Goal: Task Accomplishment & Management: Complete application form

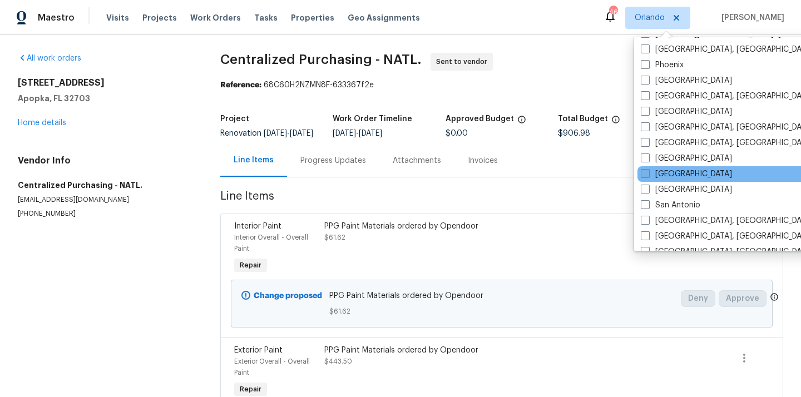
click at [653, 172] on label "[GEOGRAPHIC_DATA]" at bounding box center [686, 173] width 91 height 11
click at [648, 172] on input "[GEOGRAPHIC_DATA]" at bounding box center [644, 171] width 7 height 7
checkbox input "true"
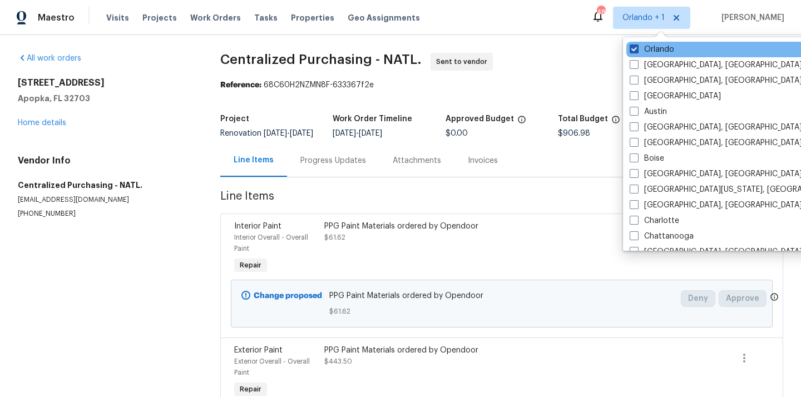
click at [646, 44] on label "Orlando" at bounding box center [651, 49] width 44 height 11
click at [637, 44] on input "Orlando" at bounding box center [632, 47] width 7 height 7
checkbox input "false"
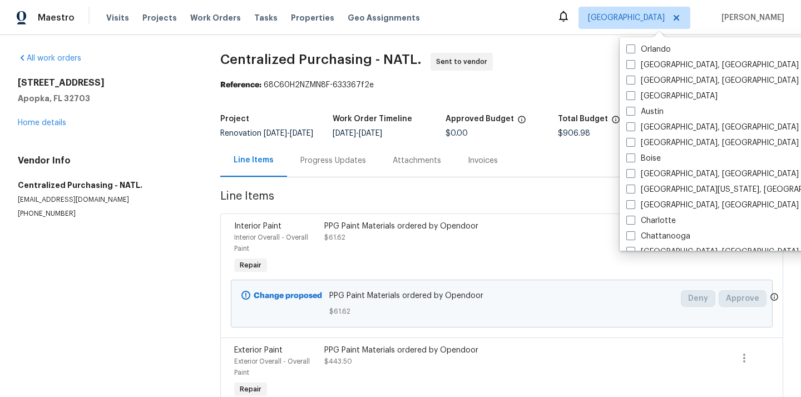
click at [147, 12] on div "Visits Projects Work Orders Tasks Properties Geo Assignments" at bounding box center [269, 18] width 327 height 22
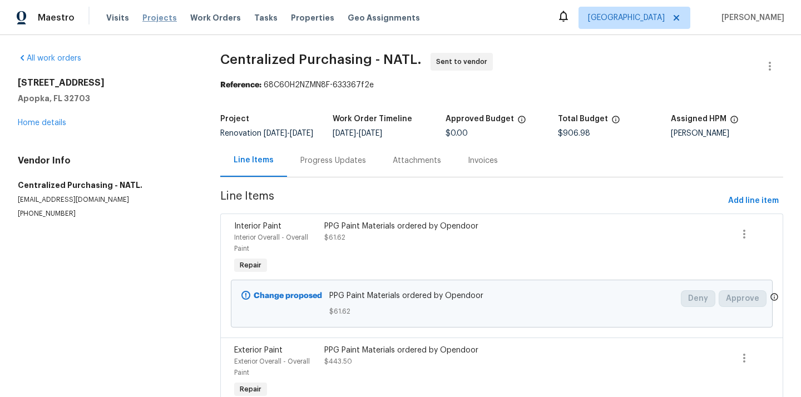
click at [147, 19] on span "Projects" at bounding box center [159, 17] width 34 height 11
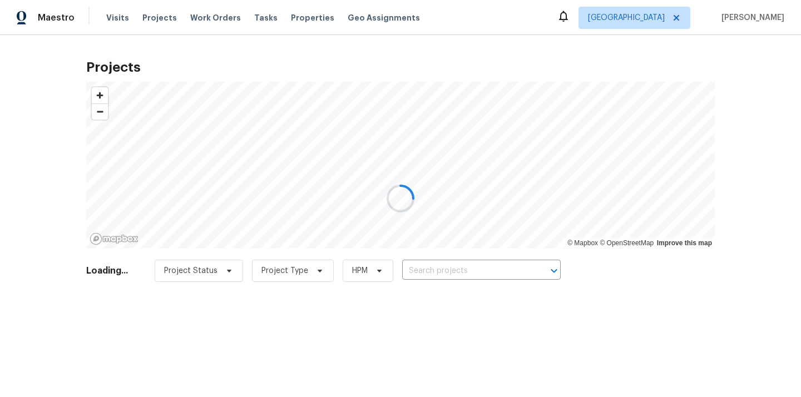
click at [434, 273] on div at bounding box center [400, 198] width 801 height 397
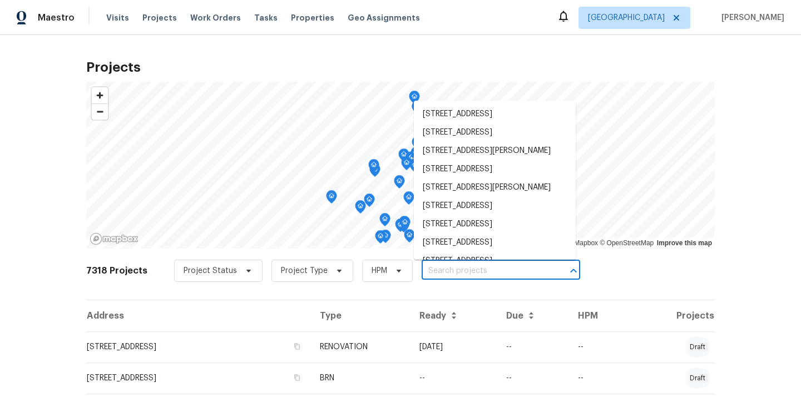
click at [434, 273] on input "text" at bounding box center [485, 270] width 127 height 17
paste input "1805 [GEOGRAPHIC_DATA][PERSON_NAME]"
type input "1805 [GEOGRAPHIC_DATA][PERSON_NAME]"
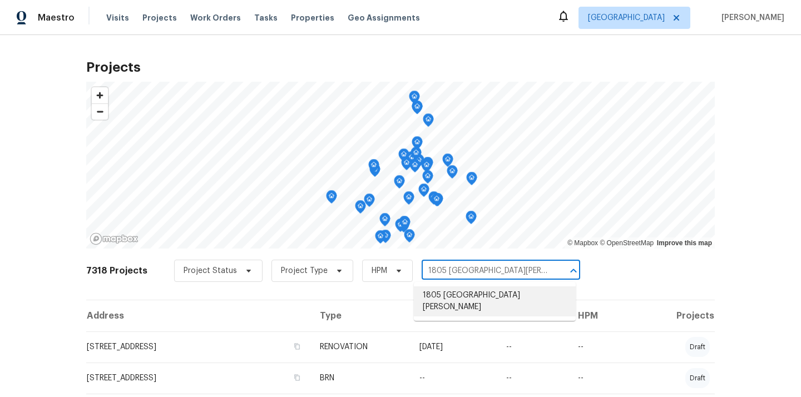
click at [445, 300] on li "1805 [GEOGRAPHIC_DATA][PERSON_NAME]" at bounding box center [495, 301] width 162 height 30
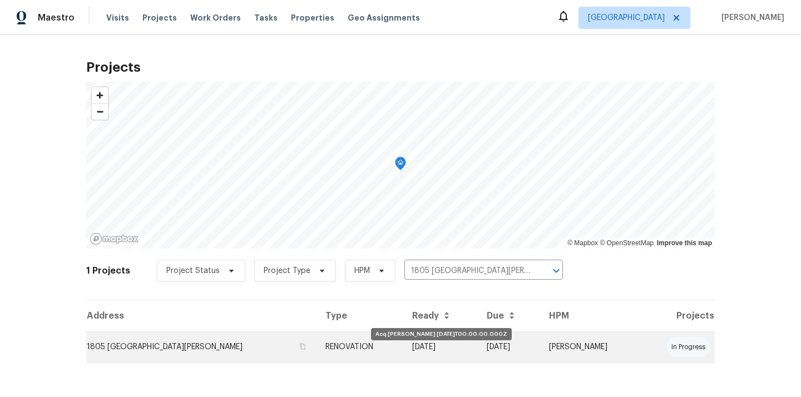
click at [426, 356] on td "[DATE]" at bounding box center [440, 346] width 75 height 31
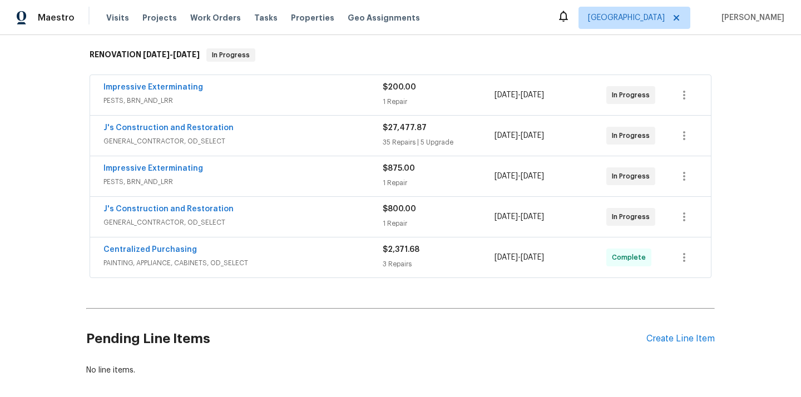
scroll to position [182, 0]
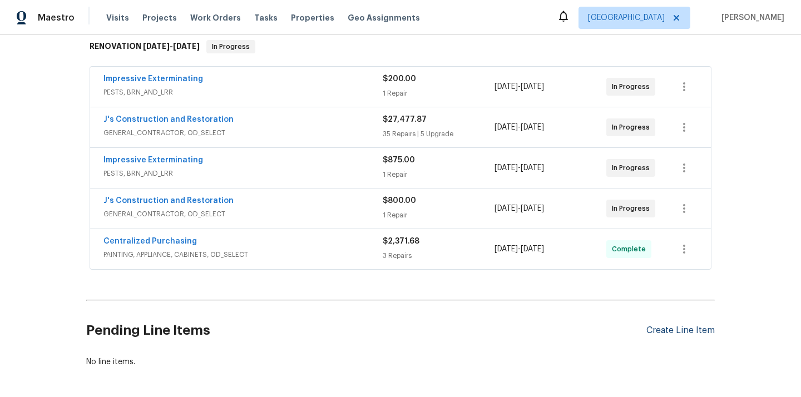
click at [663, 330] on div "Create Line Item" at bounding box center [680, 330] width 68 height 11
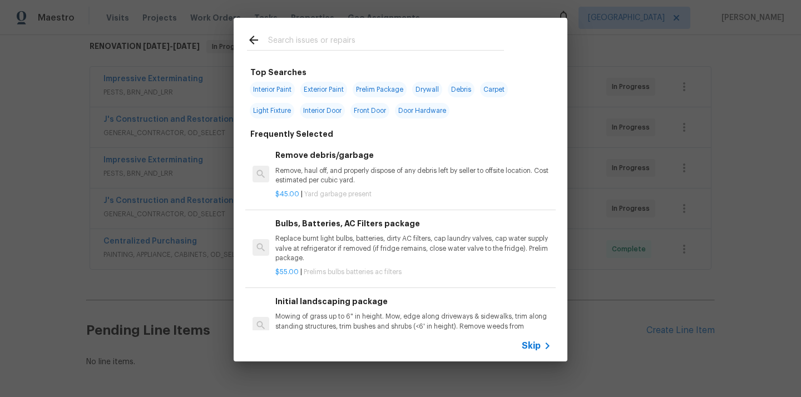
click at [336, 43] on input "text" at bounding box center [386, 41] width 236 height 17
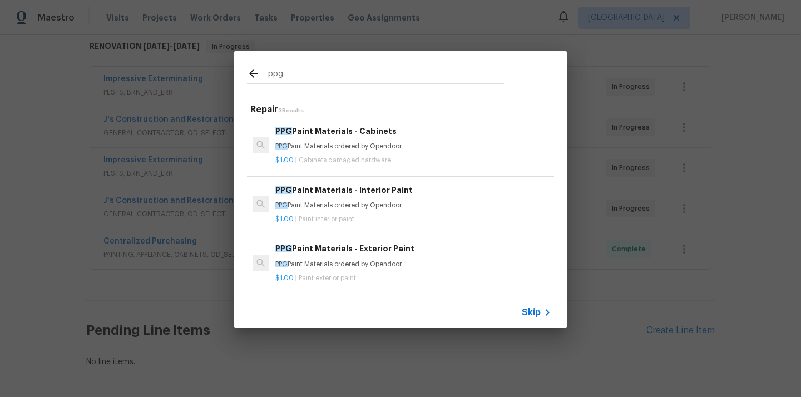
type input "ppg"
click at [323, 268] on p "PPG Paint Materials ordered by Opendoor" at bounding box center [413, 264] width 276 height 9
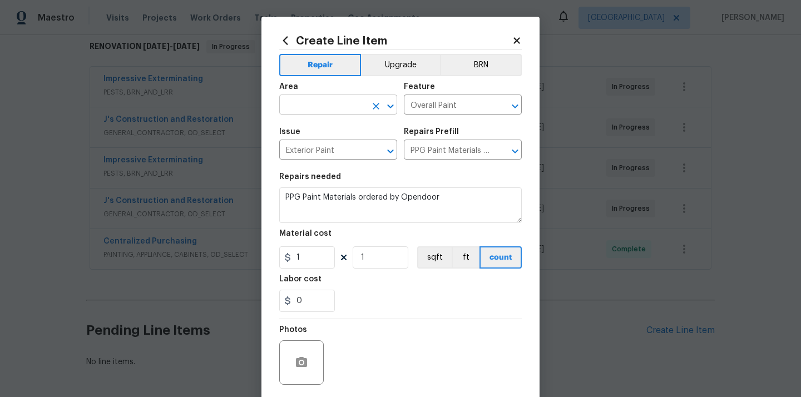
click at [317, 113] on input "text" at bounding box center [322, 105] width 87 height 17
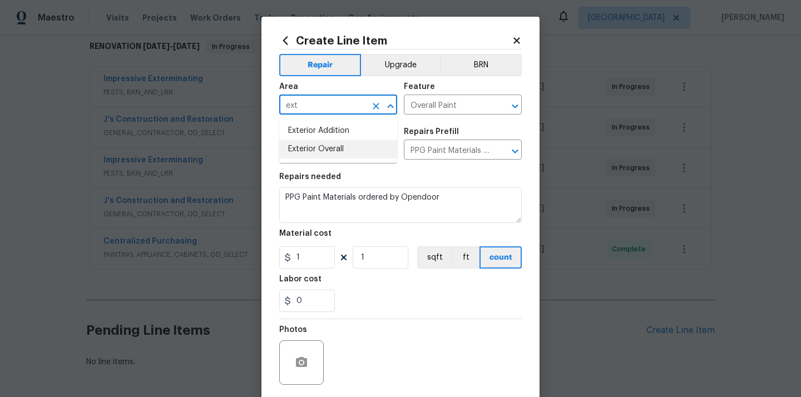
click at [304, 155] on li "Exterior Overall" at bounding box center [338, 149] width 118 height 18
type input "Exterior Overall"
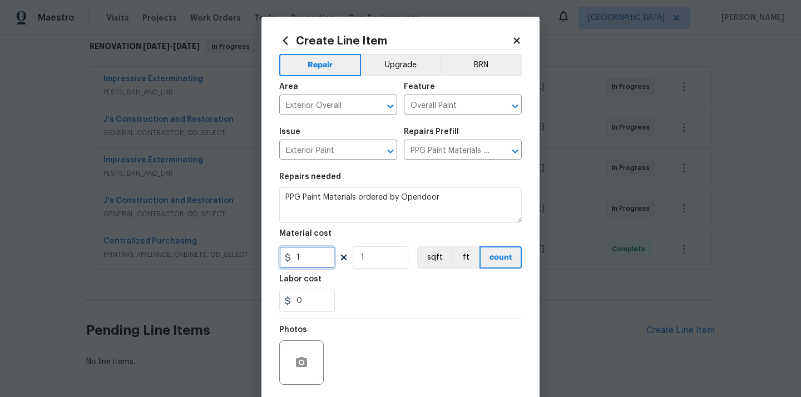
drag, startPoint x: 311, startPoint y: 255, endPoint x: 260, endPoint y: 255, distance: 50.6
click at [260, 255] on div "Create Line Item Repair Upgrade BRN Area Exterior Overall ​ Feature Overall Pai…" at bounding box center [400, 198] width 801 height 397
paste input "217.04"
type input "217.04"
click at [329, 239] on div "Material cost" at bounding box center [400, 237] width 242 height 14
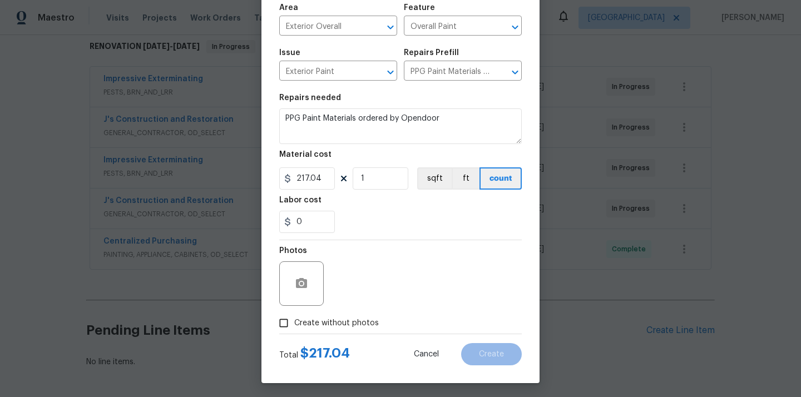
scroll to position [82, 0]
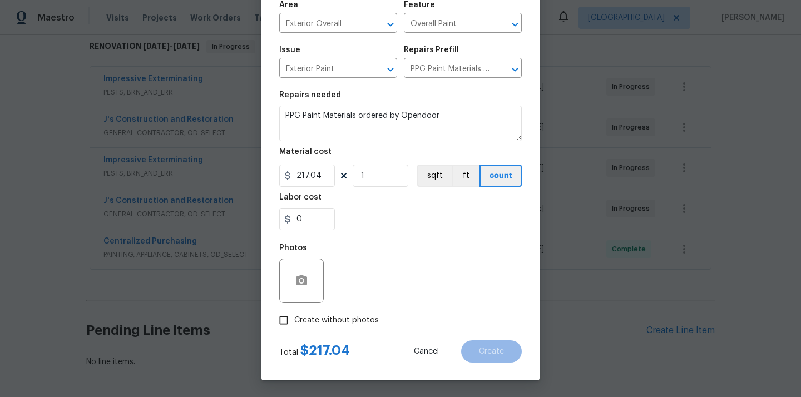
click at [324, 317] on span "Create without photos" at bounding box center [336, 321] width 85 height 12
click at [294, 317] on input "Create without photos" at bounding box center [283, 320] width 21 height 21
checkbox input "true"
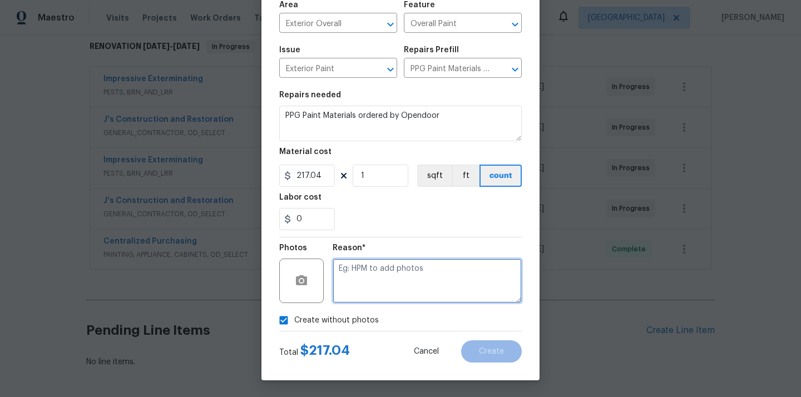
click at [362, 280] on textarea at bounding box center [427, 281] width 189 height 44
type textarea "N/A"
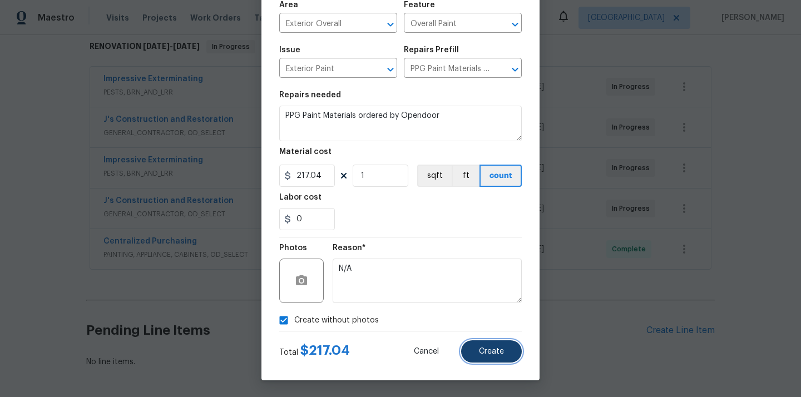
click at [485, 355] on span "Create" at bounding box center [491, 352] width 25 height 8
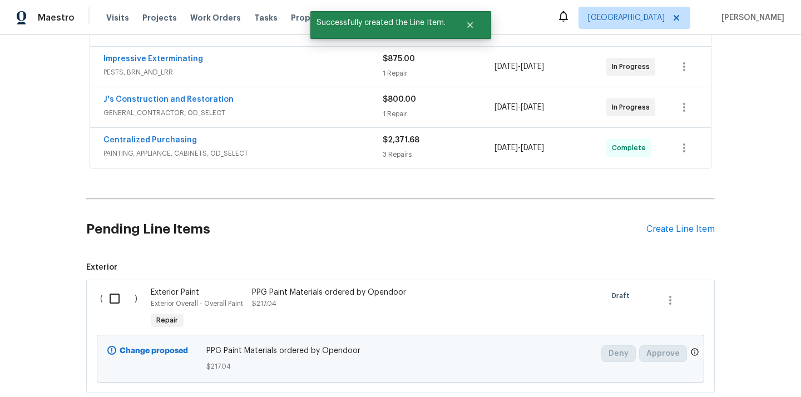
scroll to position [300, 0]
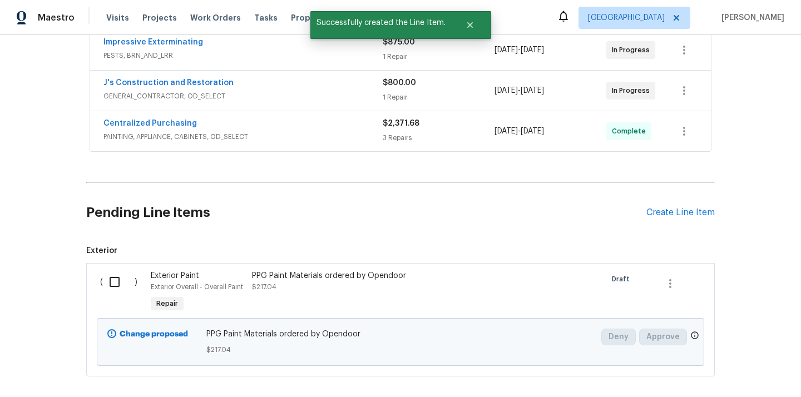
click at [111, 282] on input "checkbox" at bounding box center [119, 281] width 32 height 23
checkbox input "true"
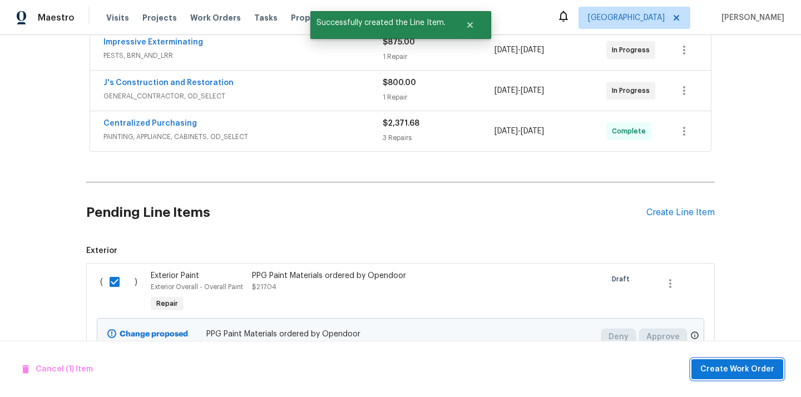
click at [730, 368] on span "Create Work Order" at bounding box center [737, 370] width 74 height 14
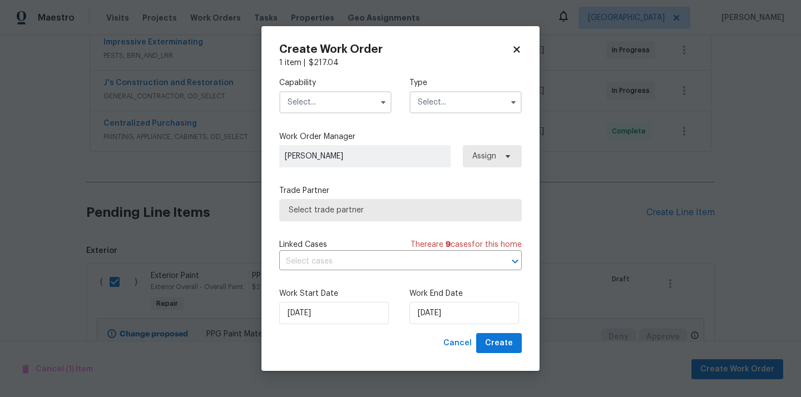
click at [350, 100] on input "text" at bounding box center [335, 102] width 112 height 22
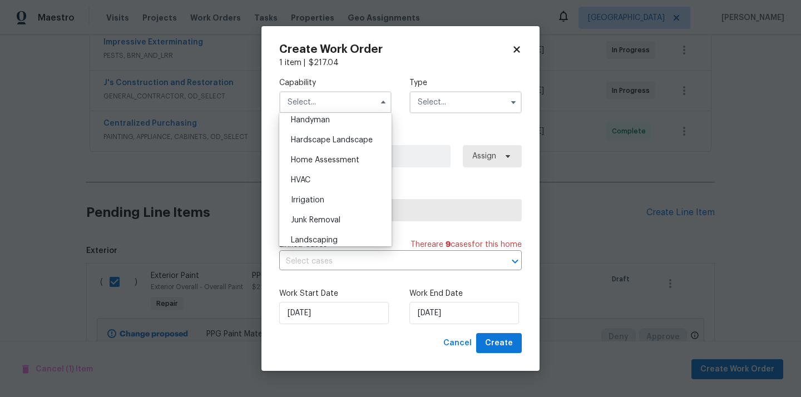
scroll to position [906, 0]
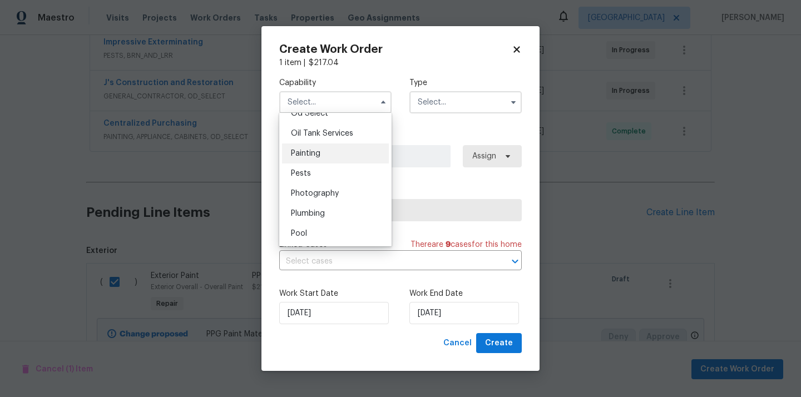
click at [343, 152] on div "Painting" at bounding box center [335, 153] width 107 height 20
type input "Painting"
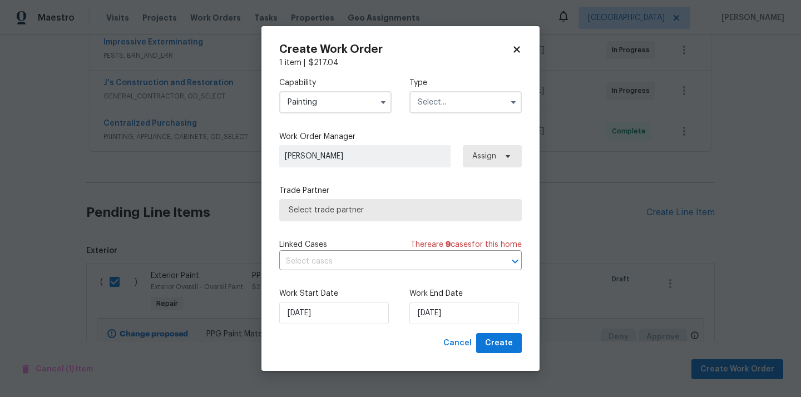
click at [443, 102] on input "text" at bounding box center [465, 102] width 112 height 22
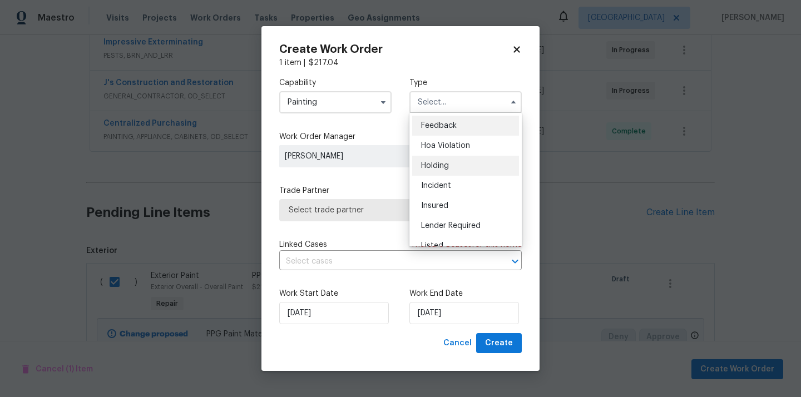
scroll to position [252, 0]
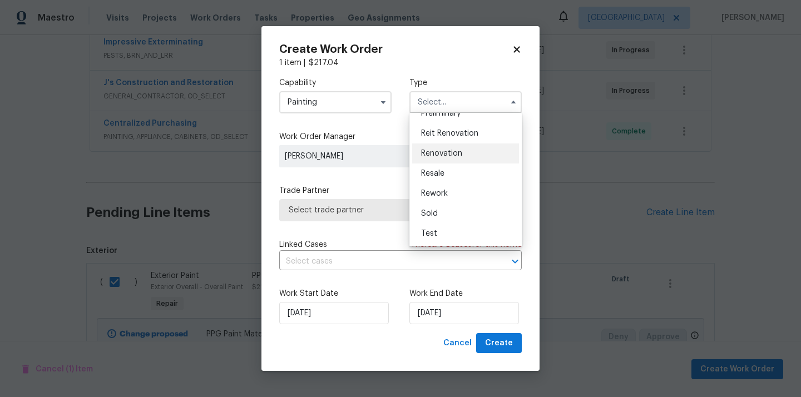
click at [451, 147] on div "Renovation" at bounding box center [465, 153] width 107 height 20
type input "Renovation"
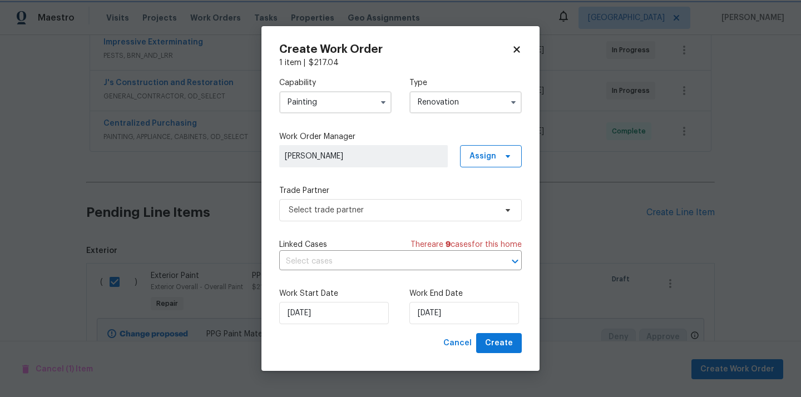
scroll to position [0, 0]
click at [487, 162] on span "Assign" at bounding box center [491, 156] width 62 height 22
click at [482, 206] on div "Assign to me" at bounding box center [492, 202] width 48 height 11
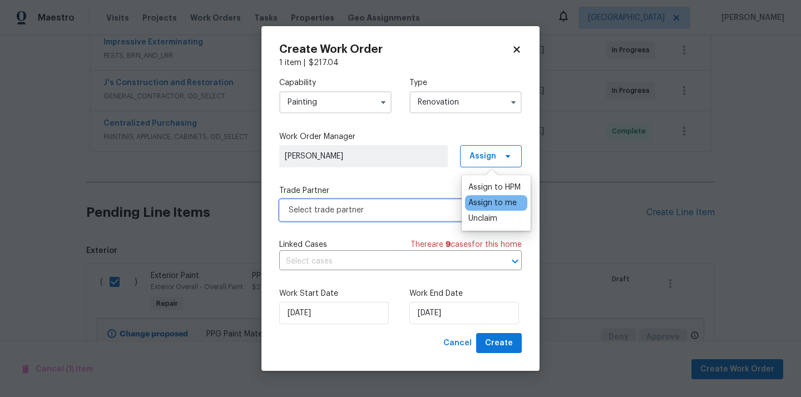
click at [375, 210] on span "Select trade partner" at bounding box center [392, 210] width 207 height 11
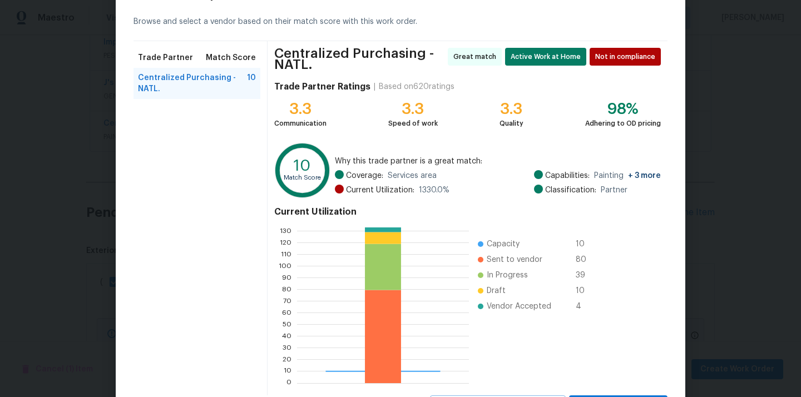
scroll to position [98, 0]
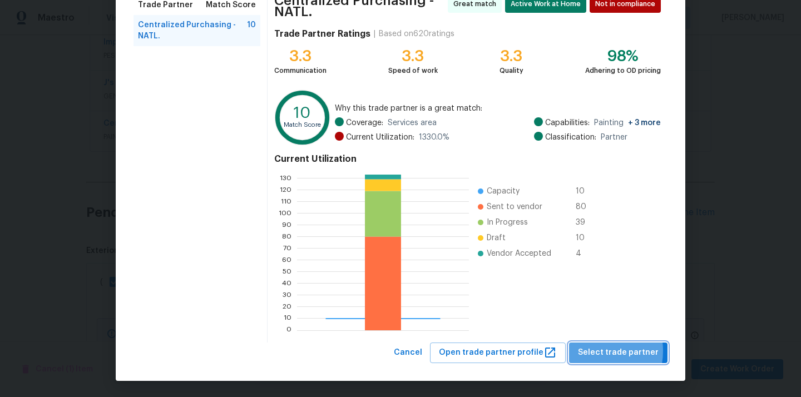
click at [595, 351] on span "Select trade partner" at bounding box center [618, 353] width 81 height 14
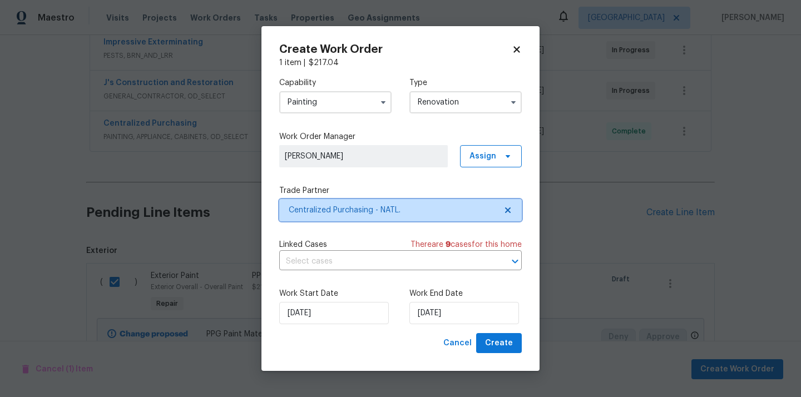
scroll to position [0, 0]
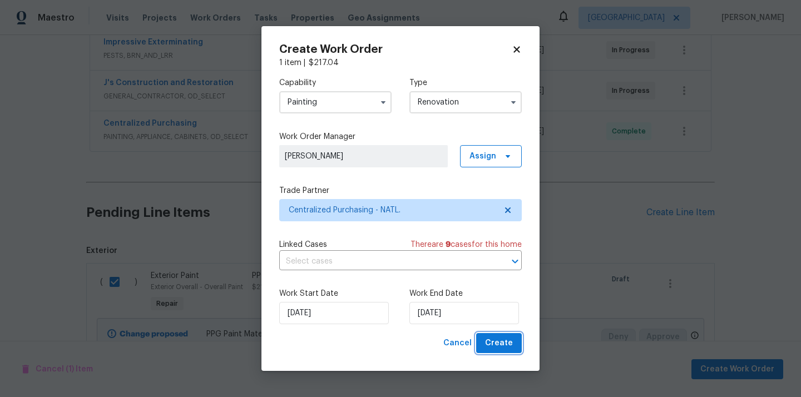
click at [515, 337] on button "Create" at bounding box center [499, 343] width 46 height 21
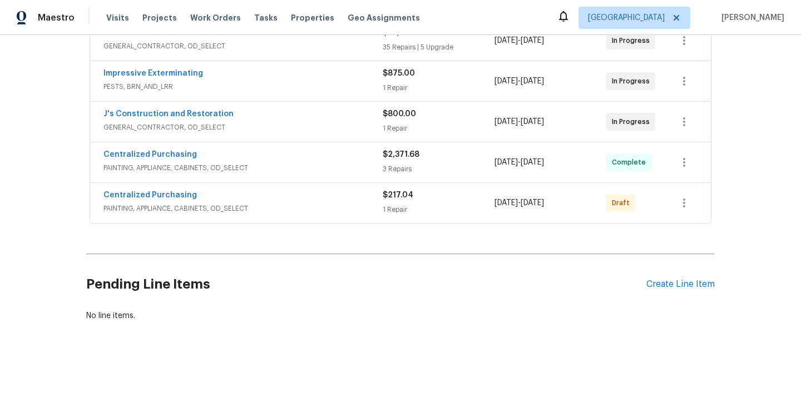
scroll to position [269, 0]
click at [682, 202] on icon "button" at bounding box center [683, 202] width 13 height 13
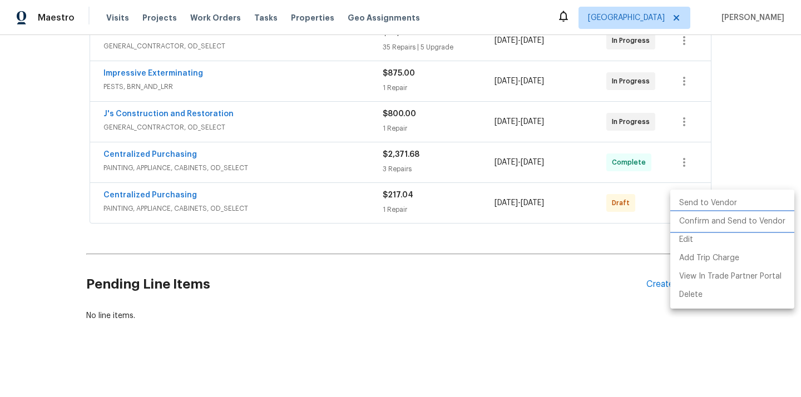
click at [690, 225] on li "Confirm and Send to Vendor" at bounding box center [732, 221] width 124 height 18
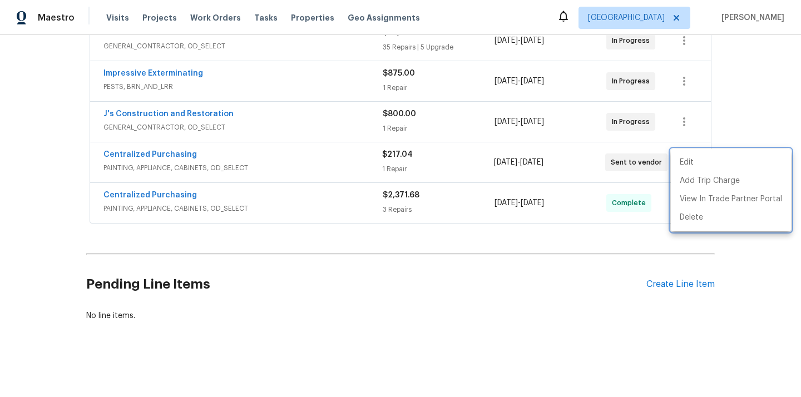
click at [227, 158] on div at bounding box center [400, 198] width 801 height 397
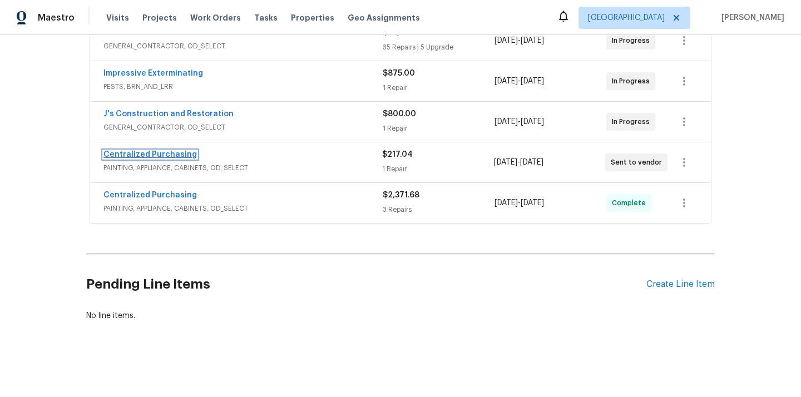
click at [162, 156] on link "Centralized Purchasing" at bounding box center [149, 155] width 93 height 8
